Goal: Check status: Check status

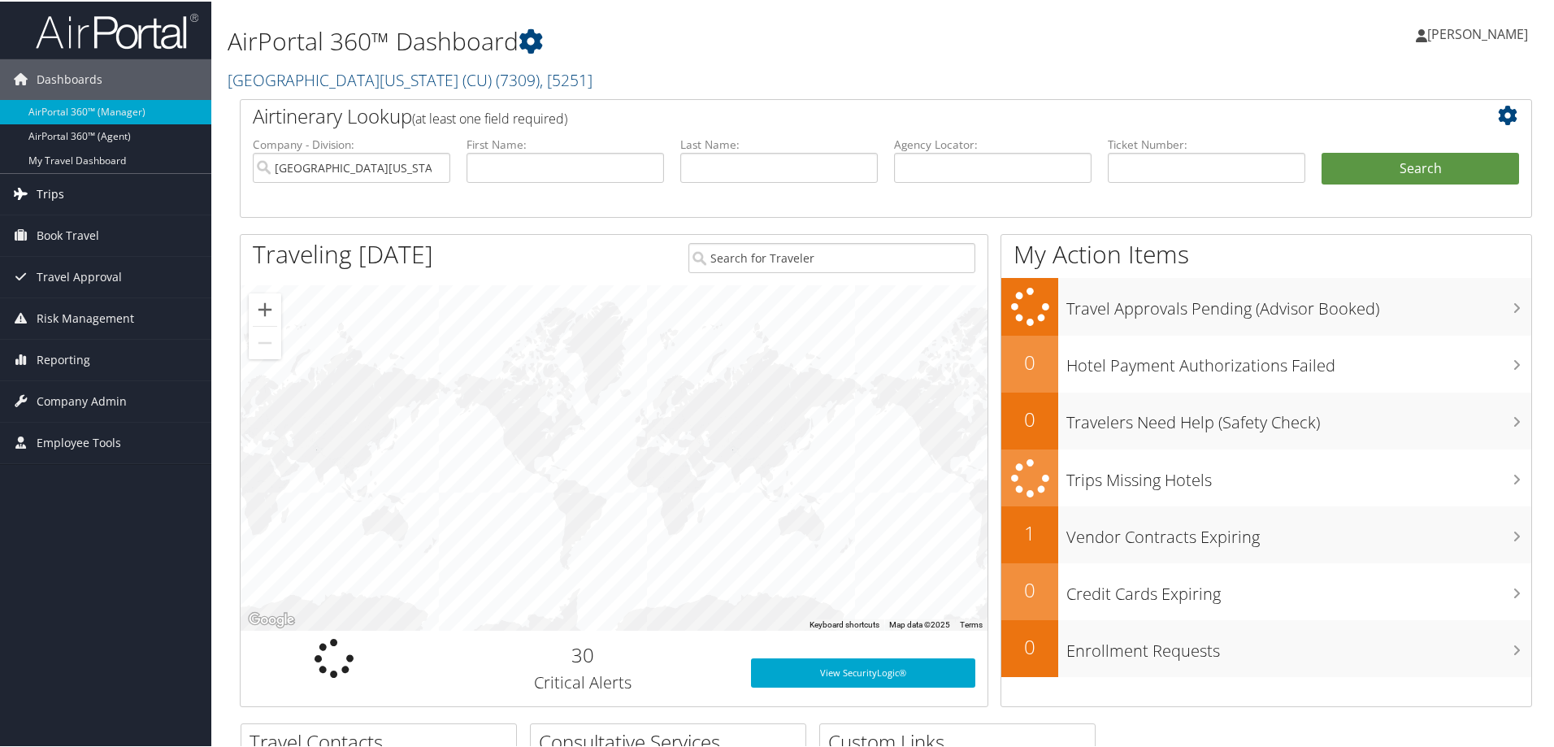
click at [54, 187] on span "Trips" at bounding box center [51, 192] width 28 height 41
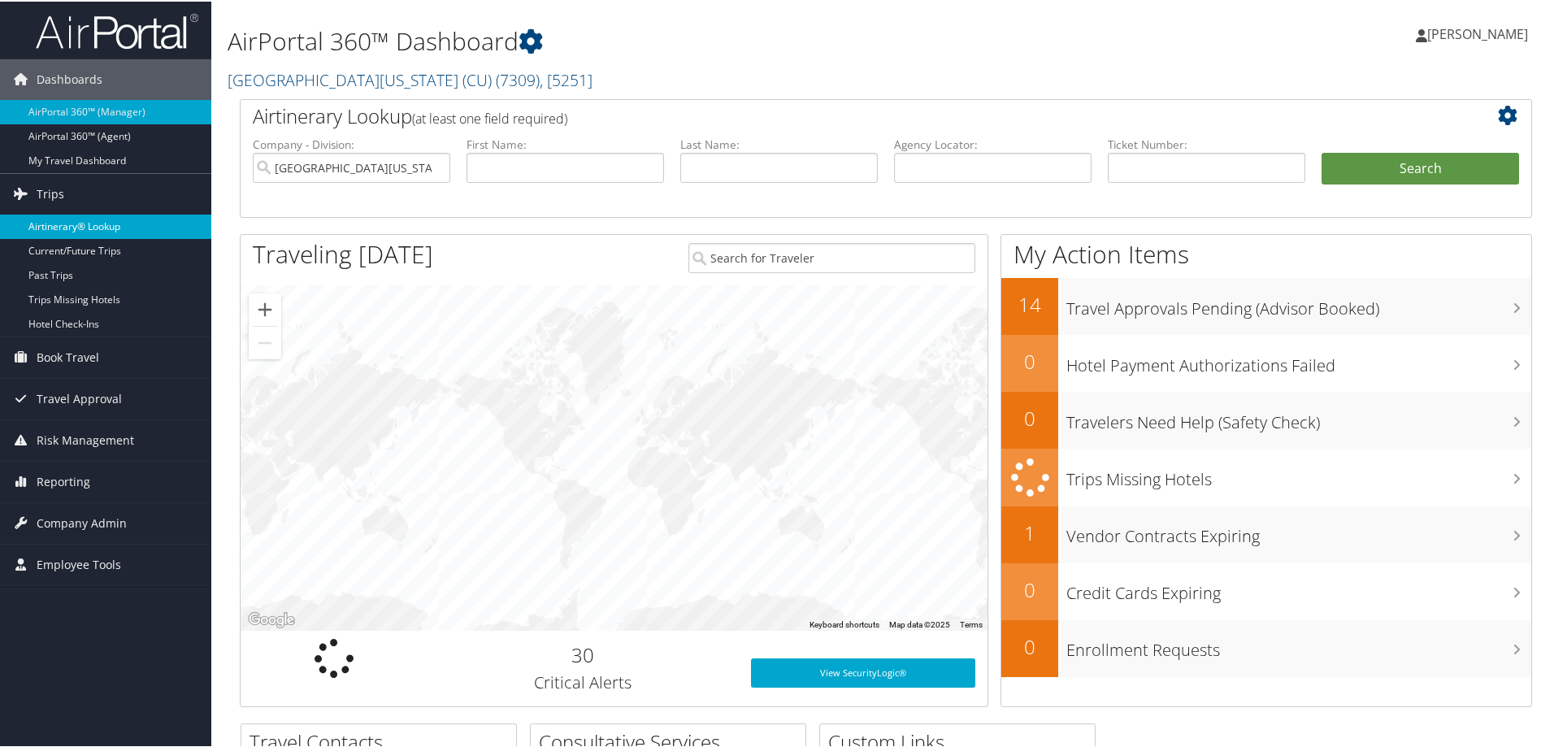
click at [100, 221] on link "Airtinerary® Lookup" at bounding box center [105, 225] width 211 height 24
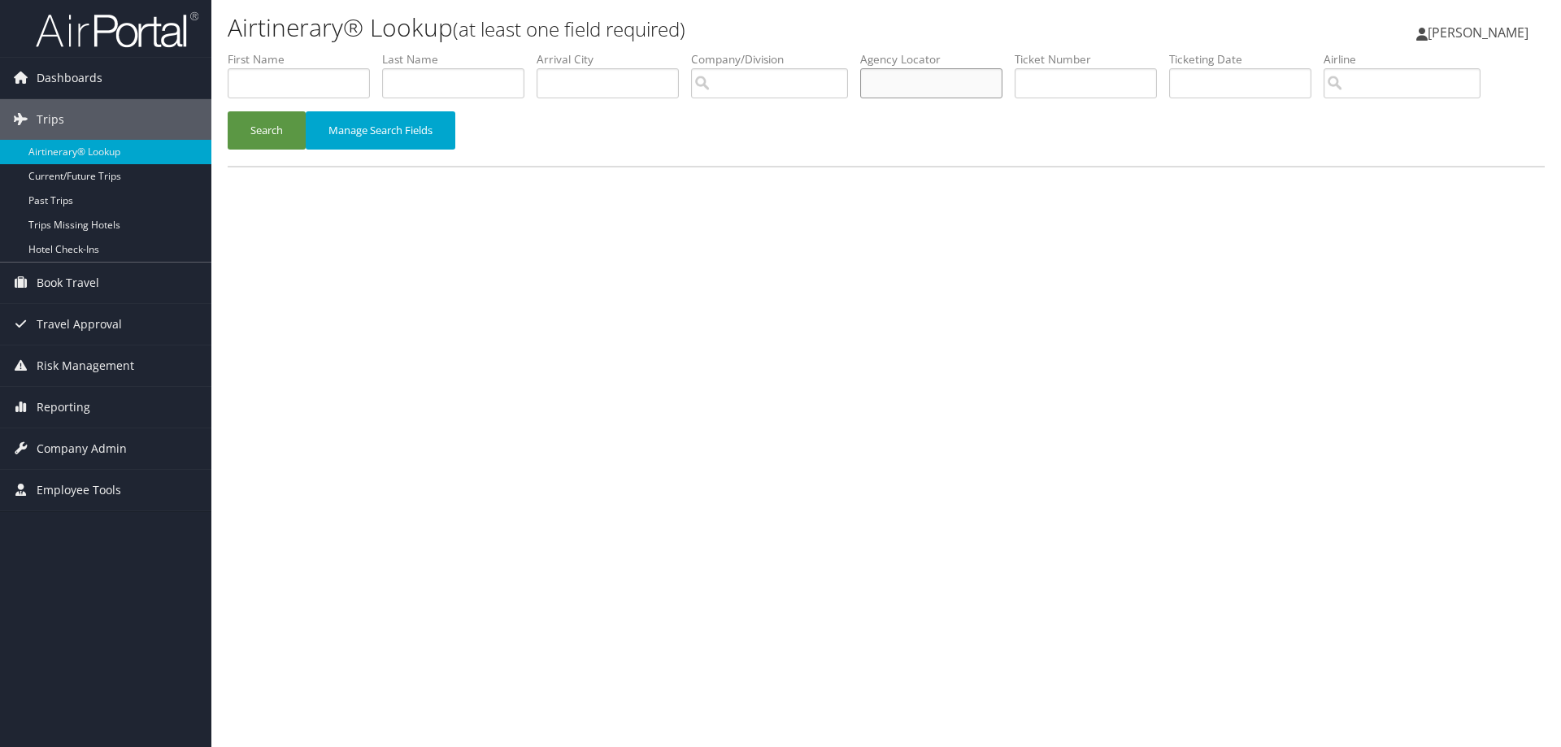
click at [910, 93] on input "text" at bounding box center [931, 83] width 142 height 30
type input "CM06VF"
drag, startPoint x: 276, startPoint y: 131, endPoint x: 362, endPoint y: 155, distance: 89.5
click at [277, 131] on button "Search" at bounding box center [267, 130] width 78 height 38
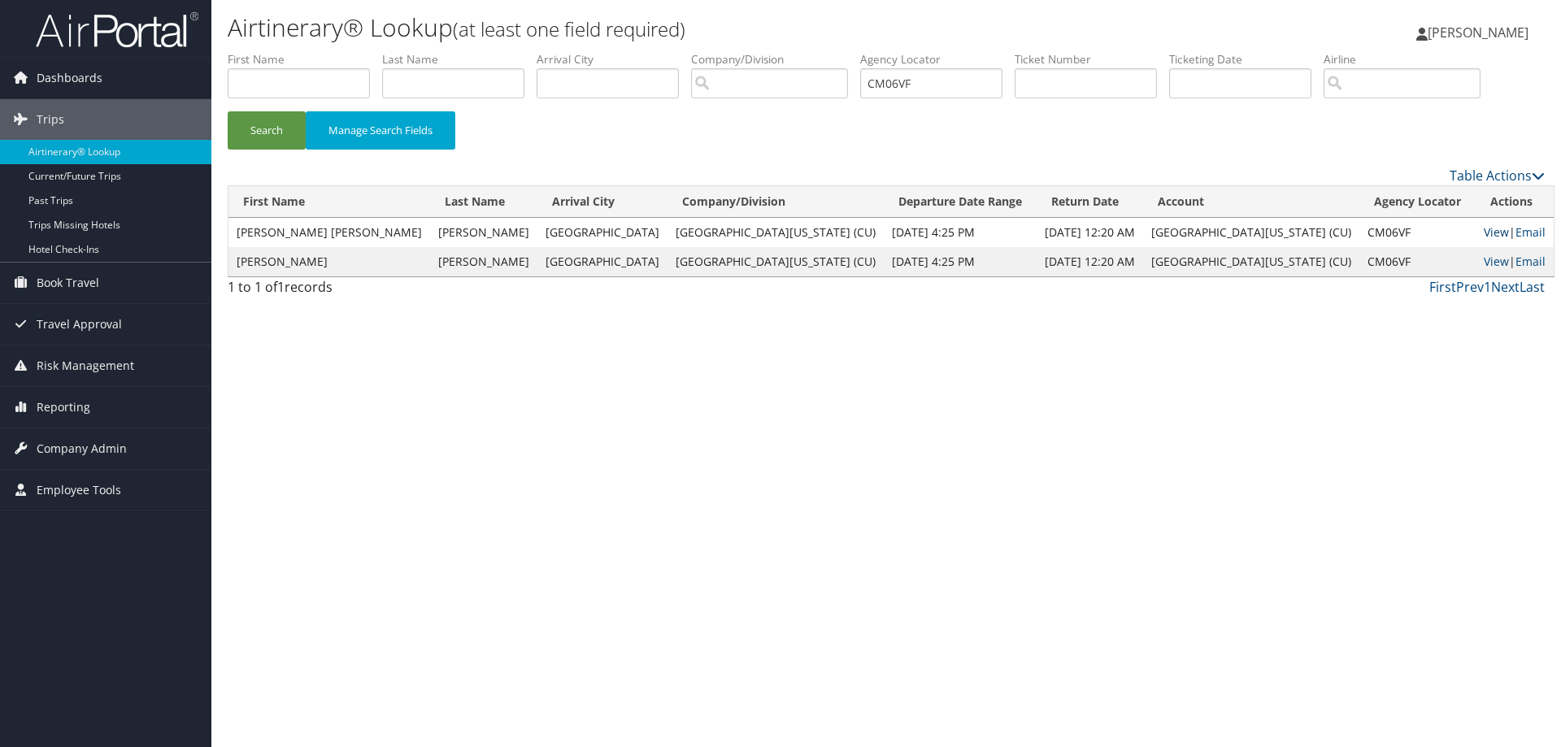
click at [1483, 235] on link "View" at bounding box center [1495, 231] width 25 height 15
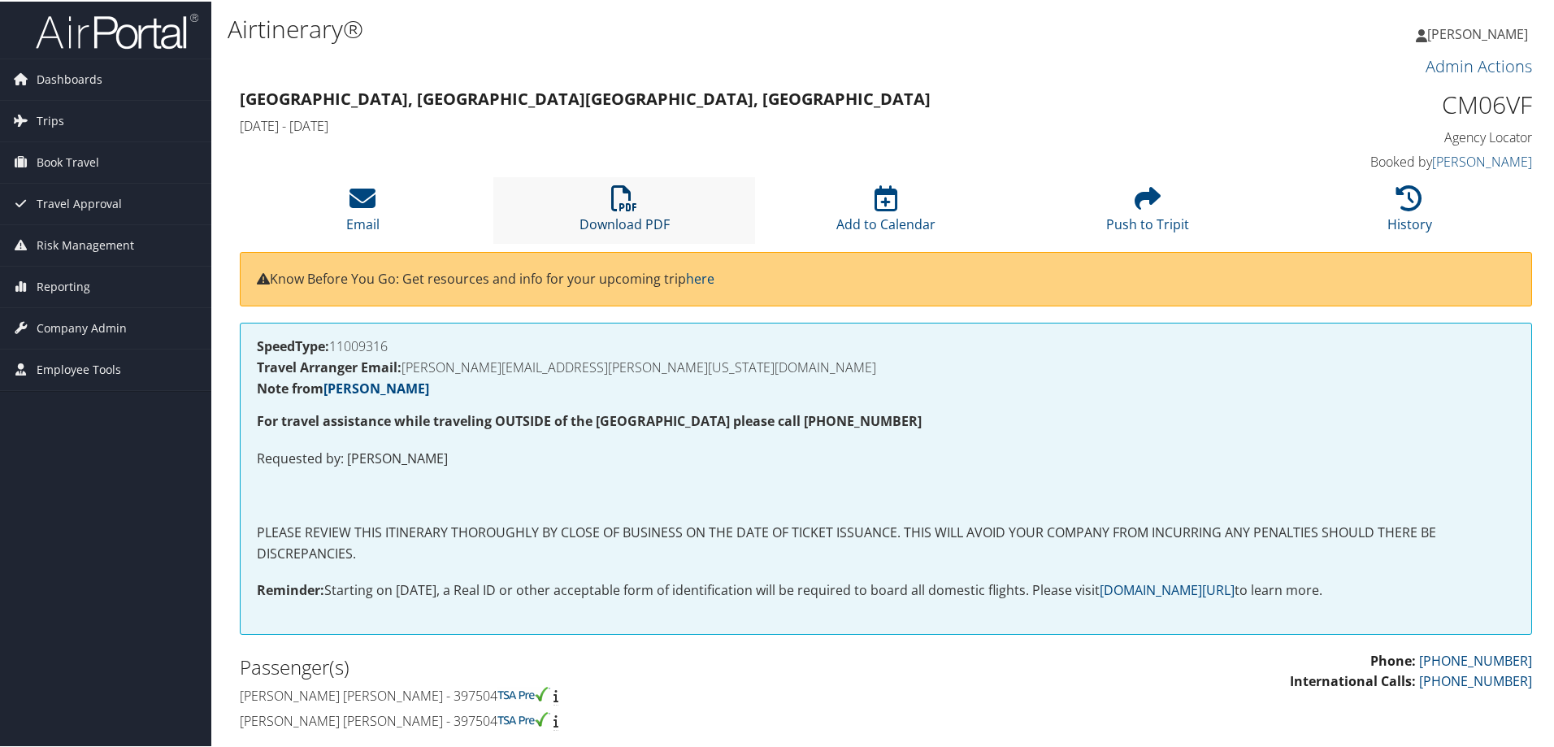
click at [631, 197] on icon at bounding box center [624, 197] width 26 height 26
